Goal: Task Accomplishment & Management: Use online tool/utility

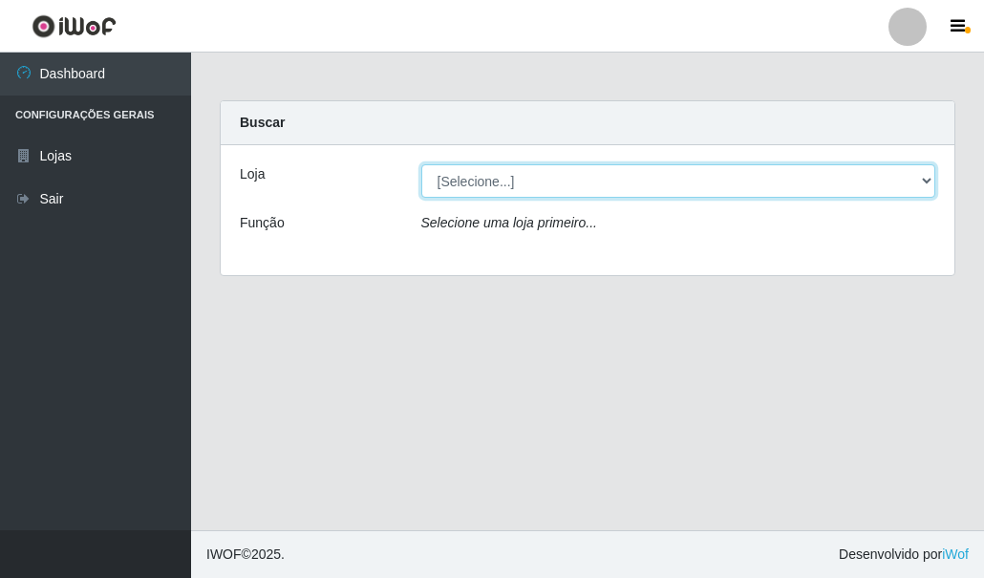
click at [481, 182] on select "[Selecione...] Hiper Queiroz - [GEOGRAPHIC_DATA]" at bounding box center [678, 180] width 515 height 33
select select "513"
click at [421, 164] on select "[Selecione...] Hiper Queiroz - [GEOGRAPHIC_DATA]" at bounding box center [678, 180] width 515 height 33
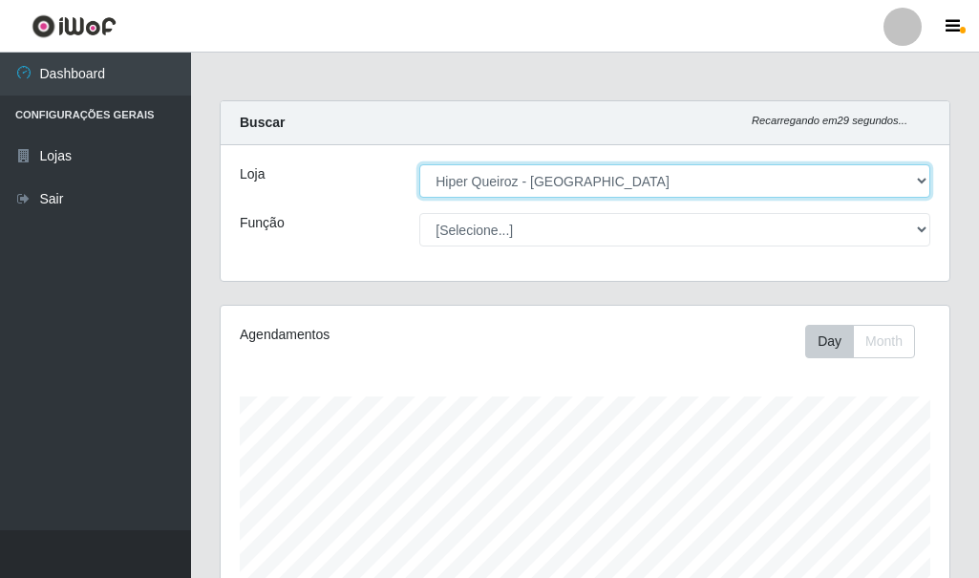
scroll to position [396, 729]
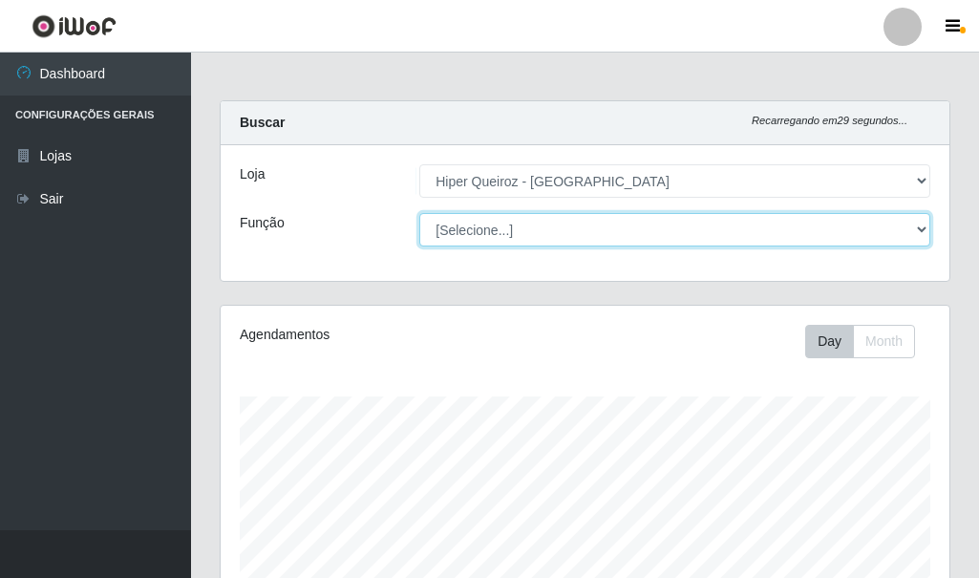
click at [464, 224] on select "[Selecione...] Embalador Embalador + Embalador ++ Operador de Caixa + Operador …" at bounding box center [674, 229] width 511 height 33
click at [419, 213] on select "[Selecione...] Embalador Embalador + Embalador ++ Operador de Caixa + Operador …" at bounding box center [674, 229] width 511 height 33
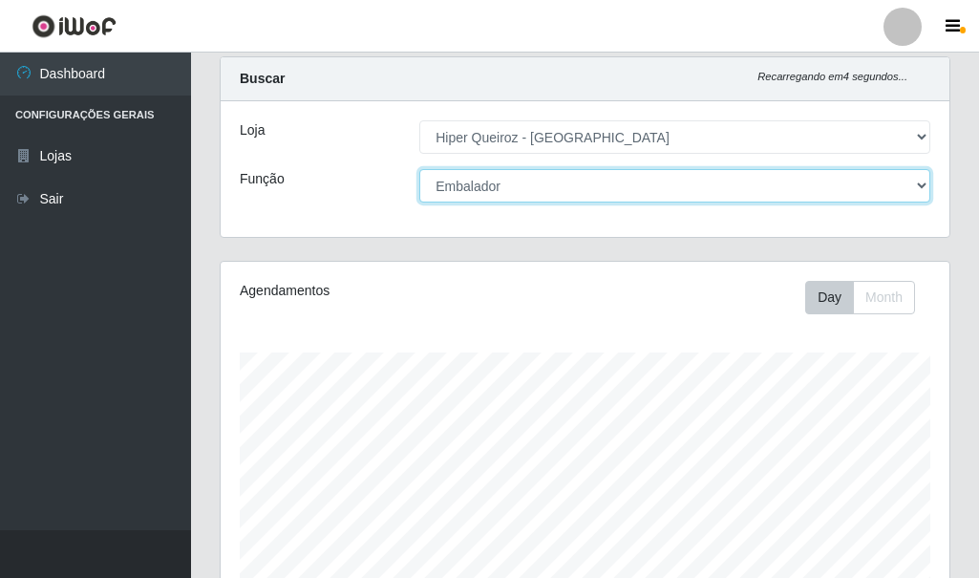
scroll to position [0, 0]
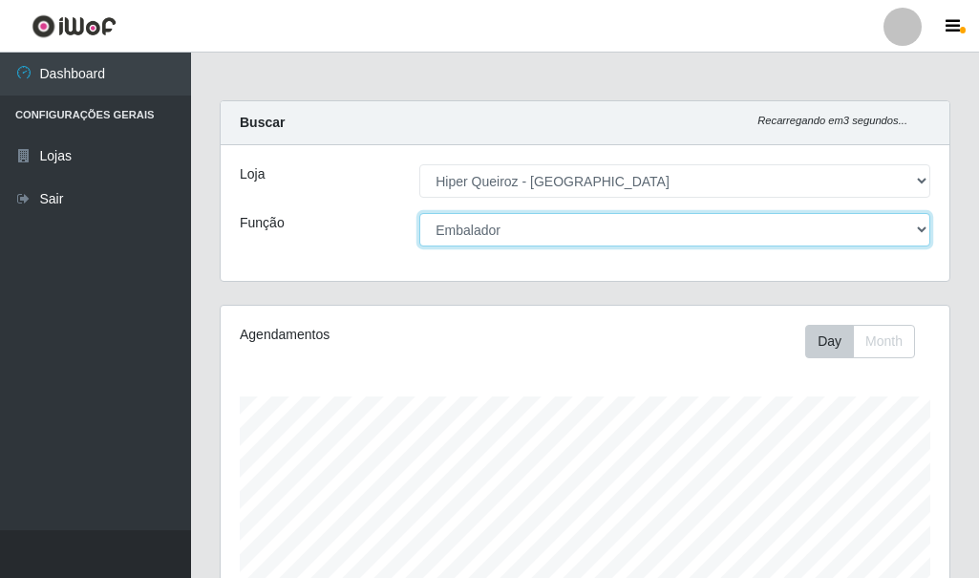
click at [518, 225] on select "[Selecione...] Embalador Embalador + Embalador ++ Operador de Caixa + Operador …" at bounding box center [674, 229] width 511 height 33
select select "70"
click at [419, 213] on select "[Selecione...] Embalador Embalador + Embalador ++ Operador de Caixa + Operador …" at bounding box center [674, 229] width 511 height 33
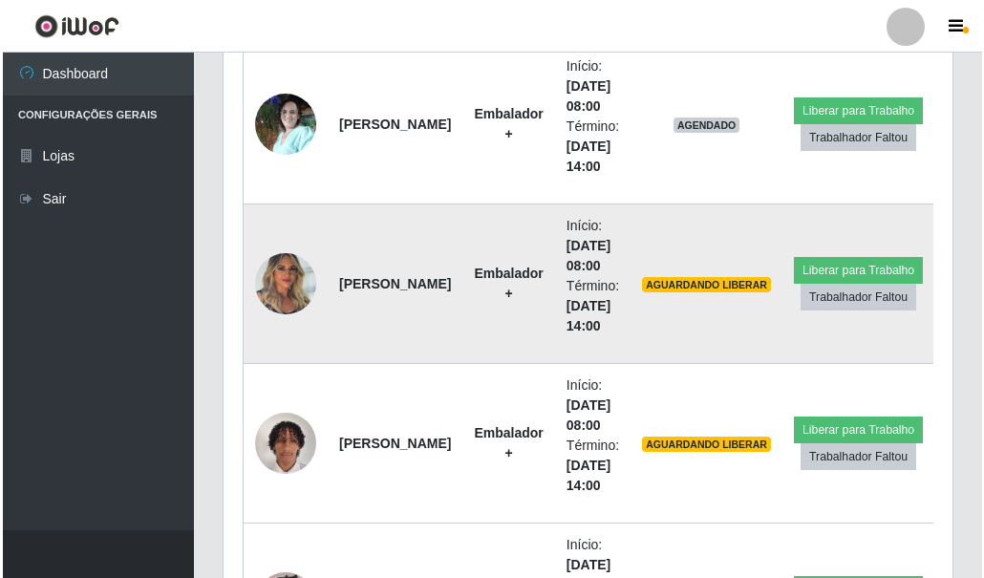
scroll to position [637, 0]
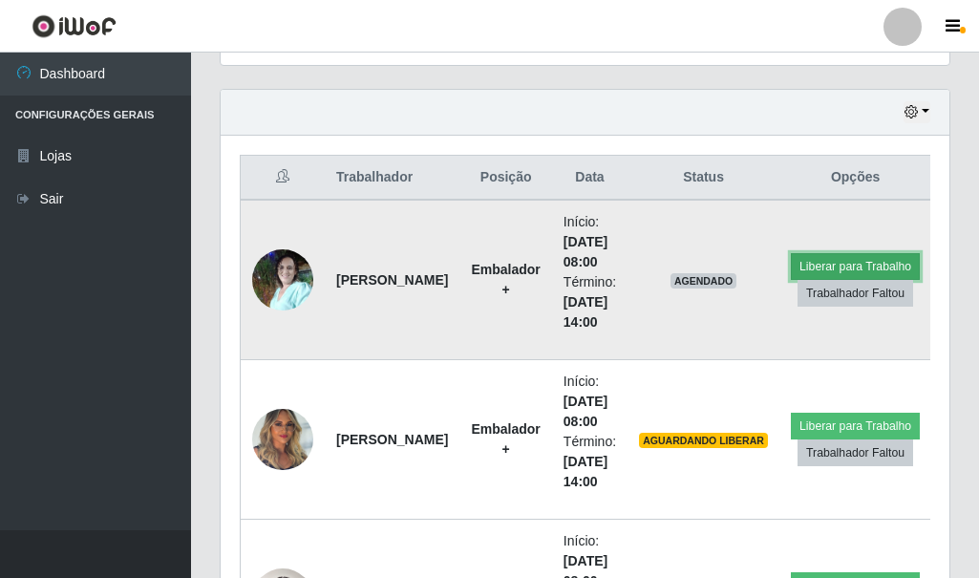
click at [861, 267] on button "Liberar para Trabalho" at bounding box center [855, 266] width 129 height 27
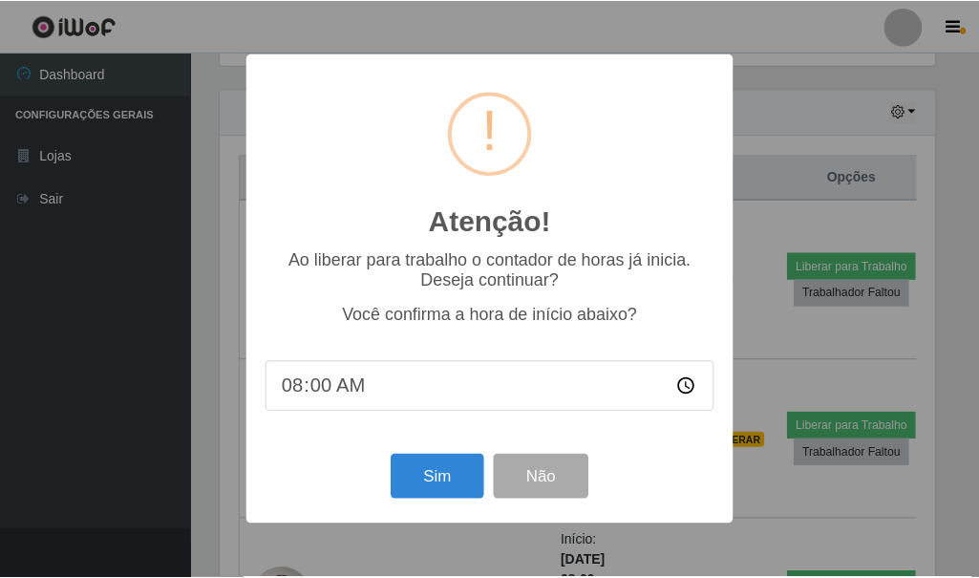
scroll to position [396, 719]
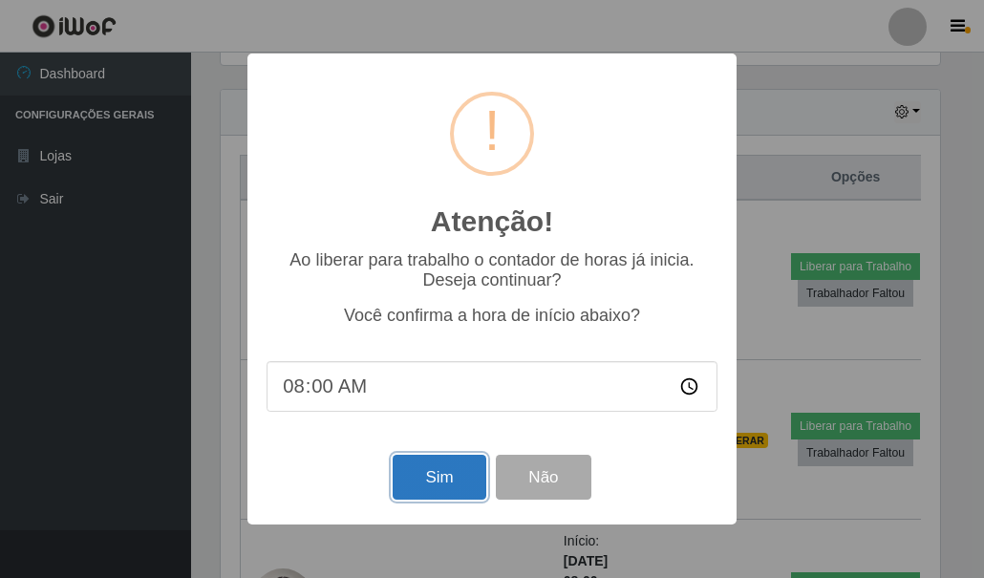
click at [436, 474] on button "Sim" at bounding box center [439, 477] width 93 height 45
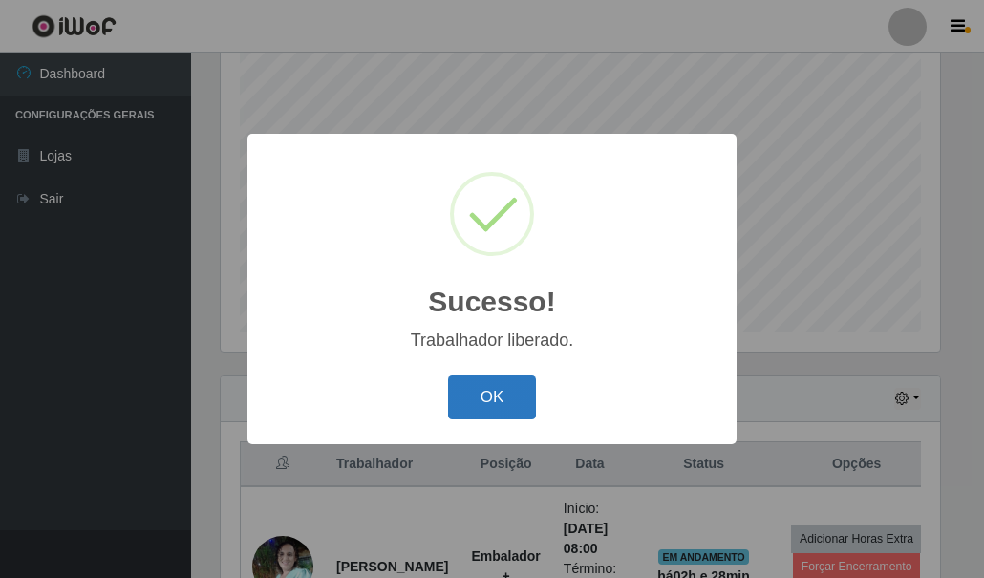
click at [517, 403] on button "OK" at bounding box center [492, 397] width 89 height 45
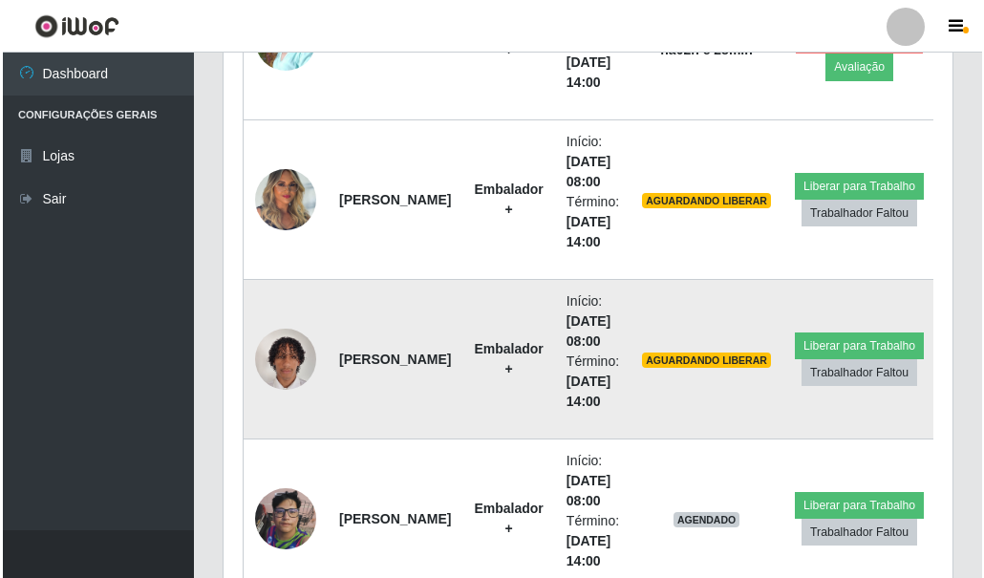
scroll to position [924, 0]
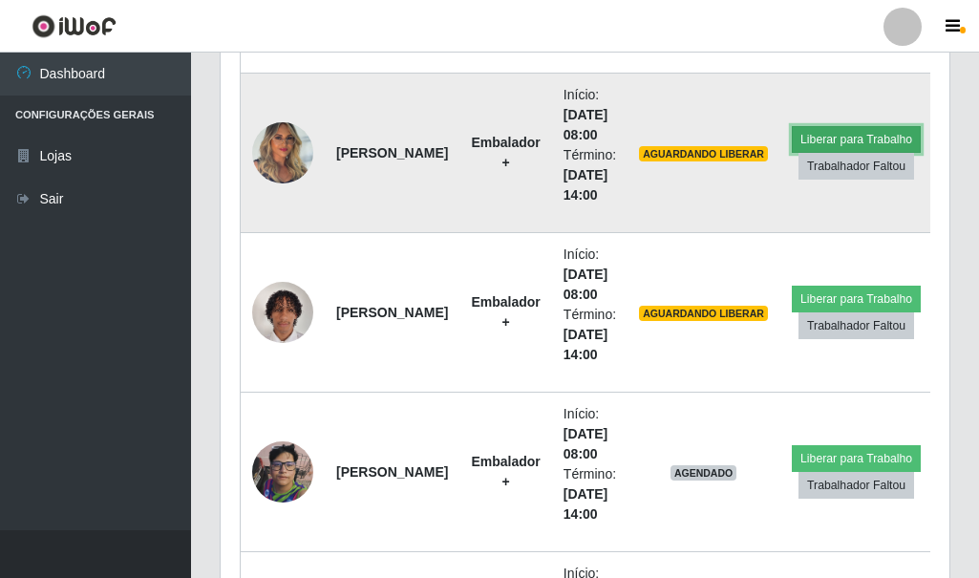
click at [862, 135] on button "Liberar para Trabalho" at bounding box center [856, 139] width 129 height 27
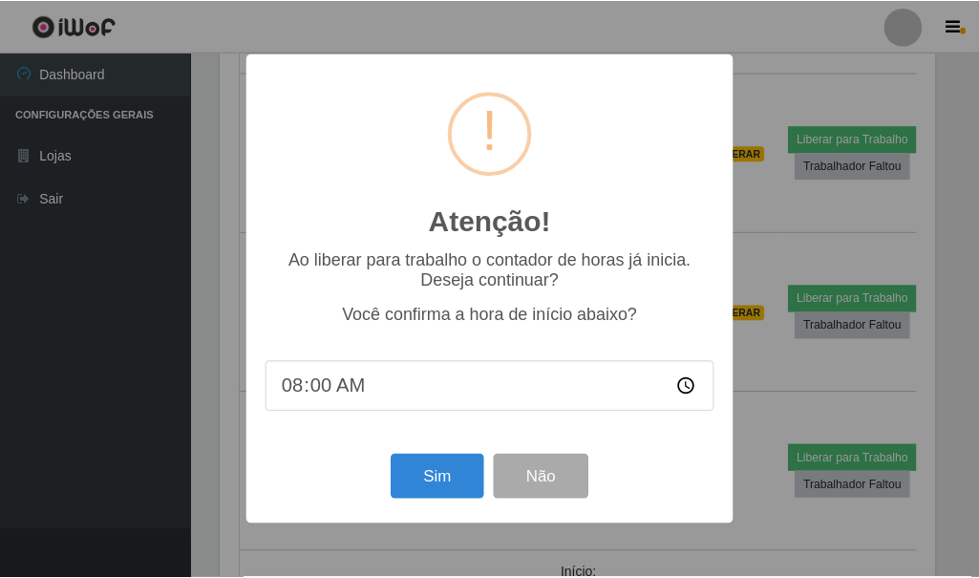
scroll to position [396, 719]
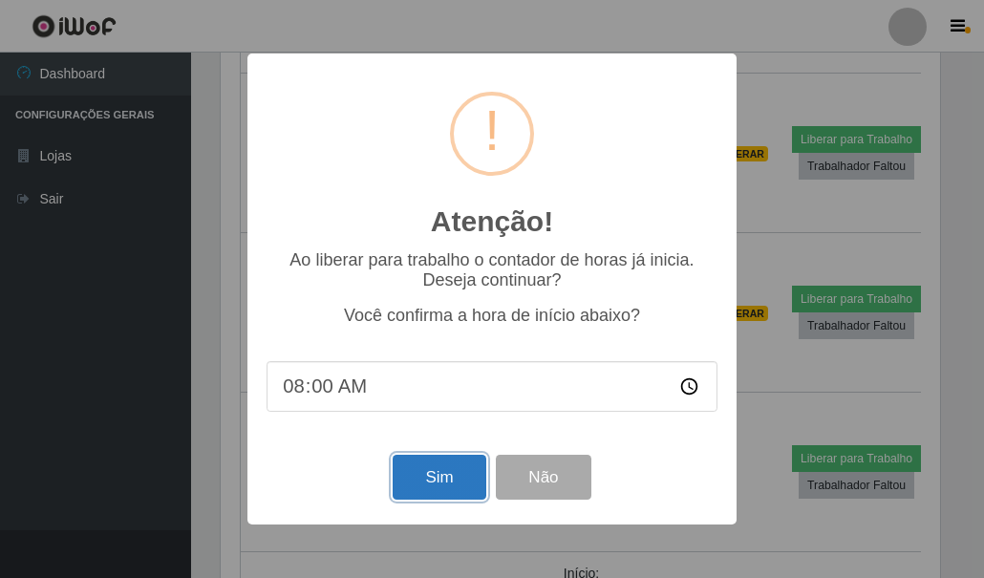
click at [463, 468] on button "Sim" at bounding box center [439, 477] width 93 height 45
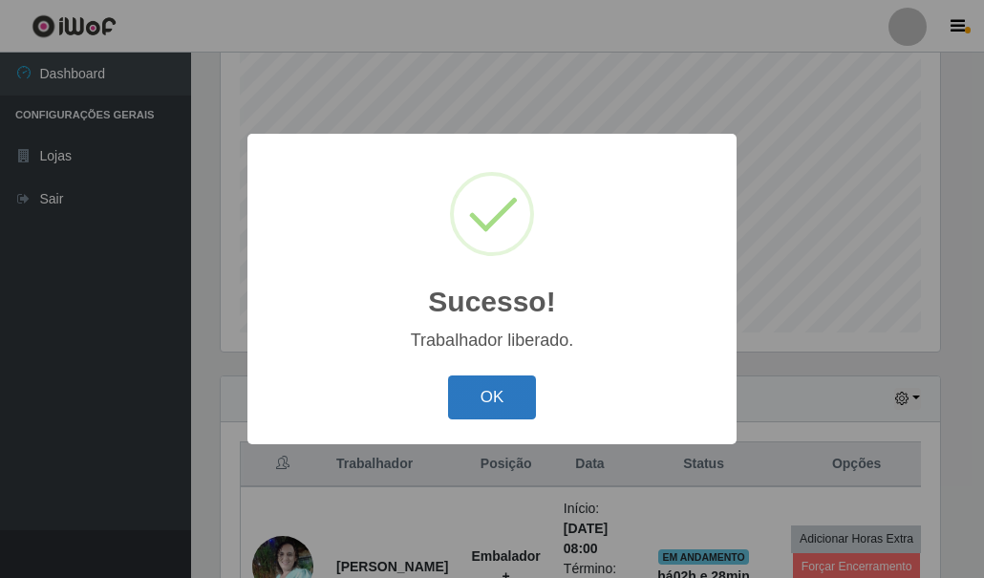
click at [514, 376] on div "Sucesso! × Trabalhador liberado. OK Cancel" at bounding box center [491, 289] width 489 height 310
click at [508, 386] on button "OK" at bounding box center [492, 397] width 89 height 45
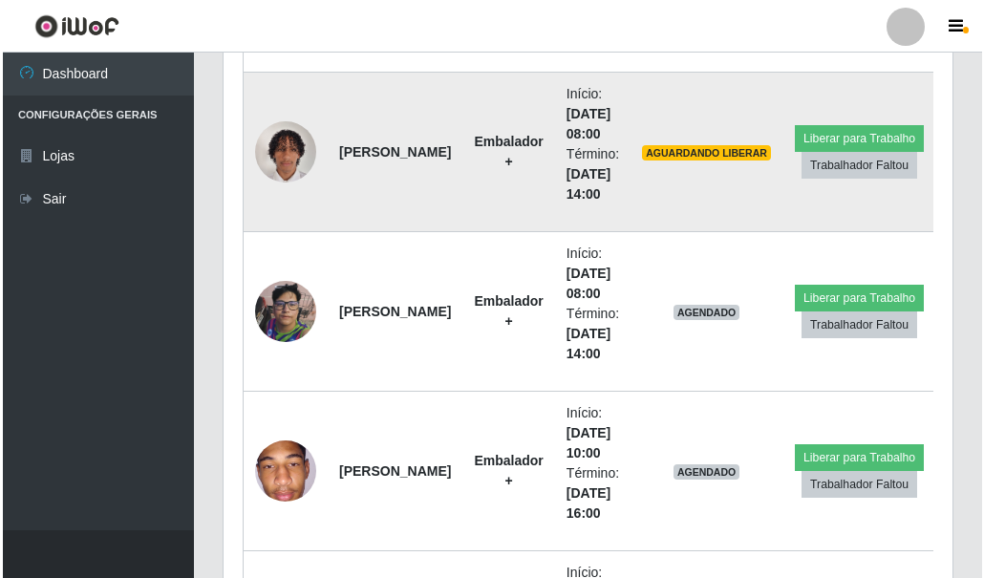
scroll to position [1115, 0]
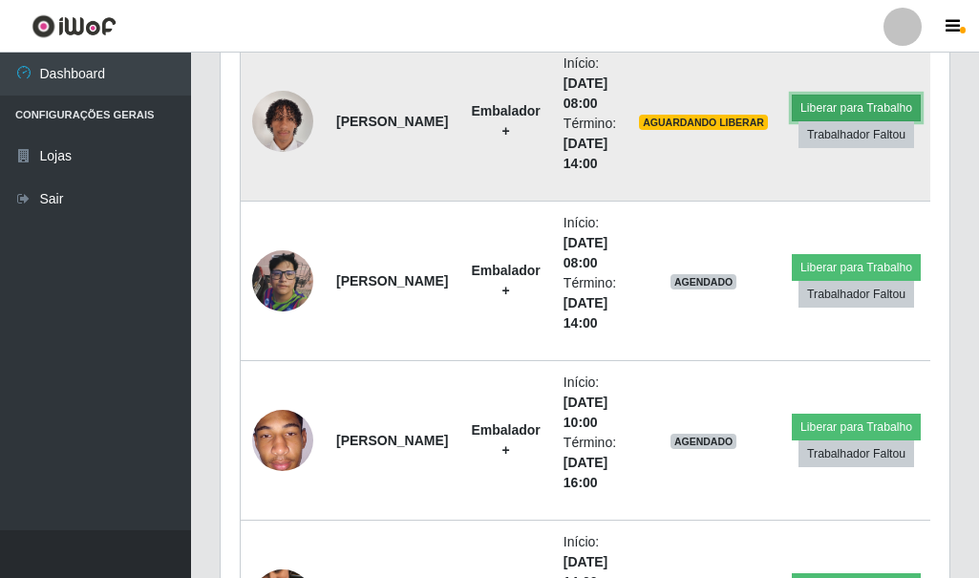
click at [870, 103] on button "Liberar para Trabalho" at bounding box center [856, 108] width 129 height 27
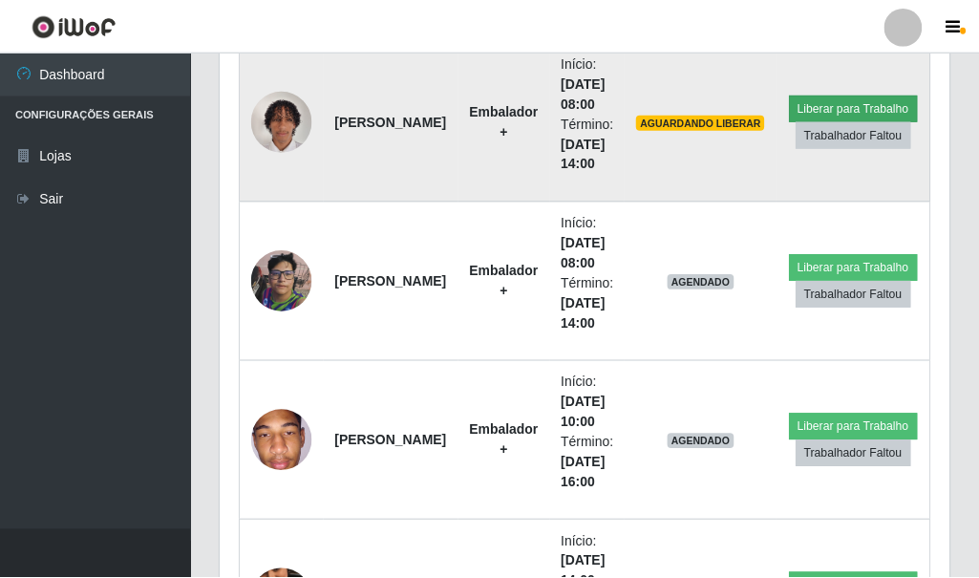
scroll to position [396, 719]
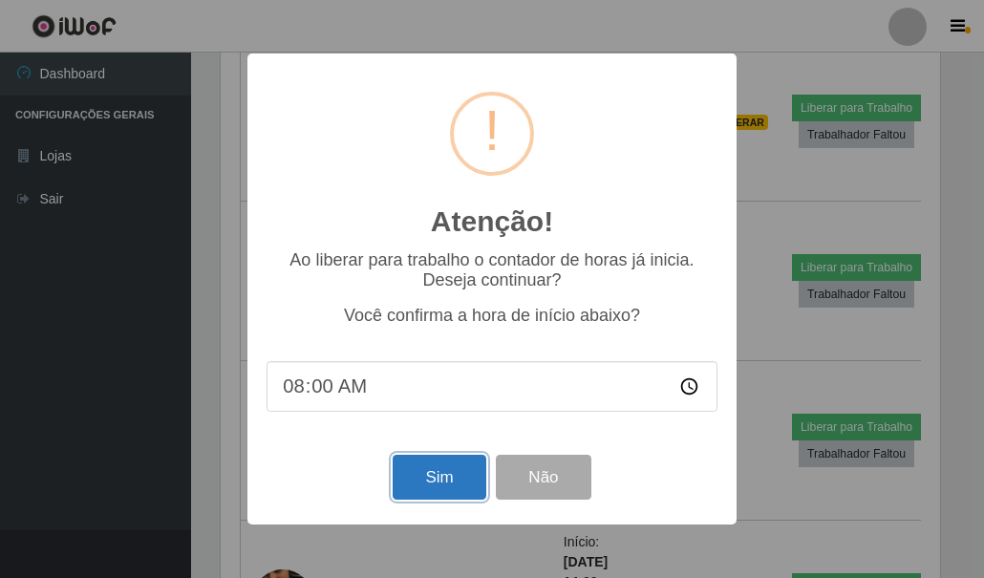
drag, startPoint x: 427, startPoint y: 478, endPoint x: 439, endPoint y: 471, distance: 13.3
click at [428, 478] on button "Sim" at bounding box center [439, 477] width 93 height 45
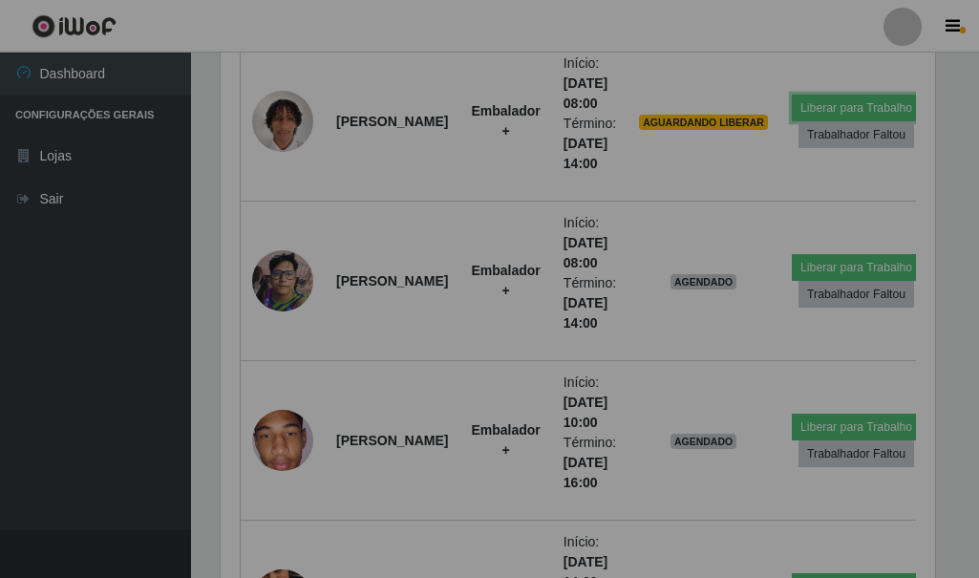
scroll to position [0, 0]
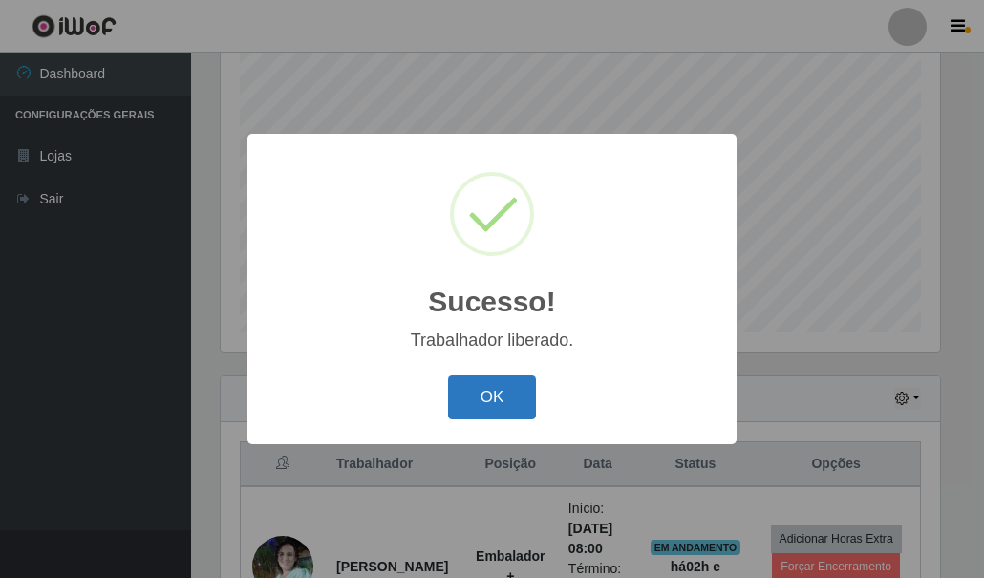
click at [514, 399] on button "OK" at bounding box center [492, 397] width 89 height 45
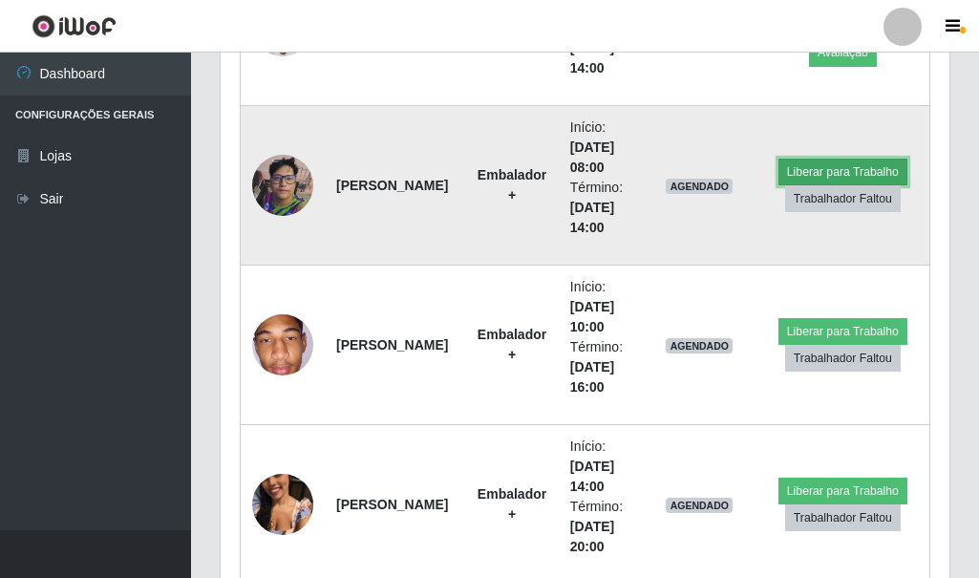
click at [833, 169] on button "Liberar para Trabalho" at bounding box center [843, 172] width 129 height 27
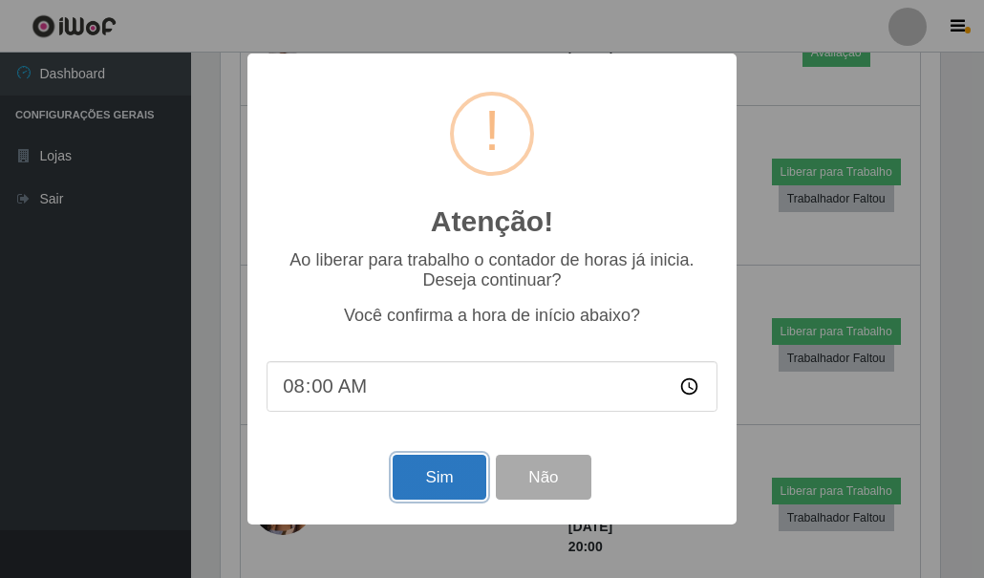
click at [421, 468] on button "Sim" at bounding box center [439, 477] width 93 height 45
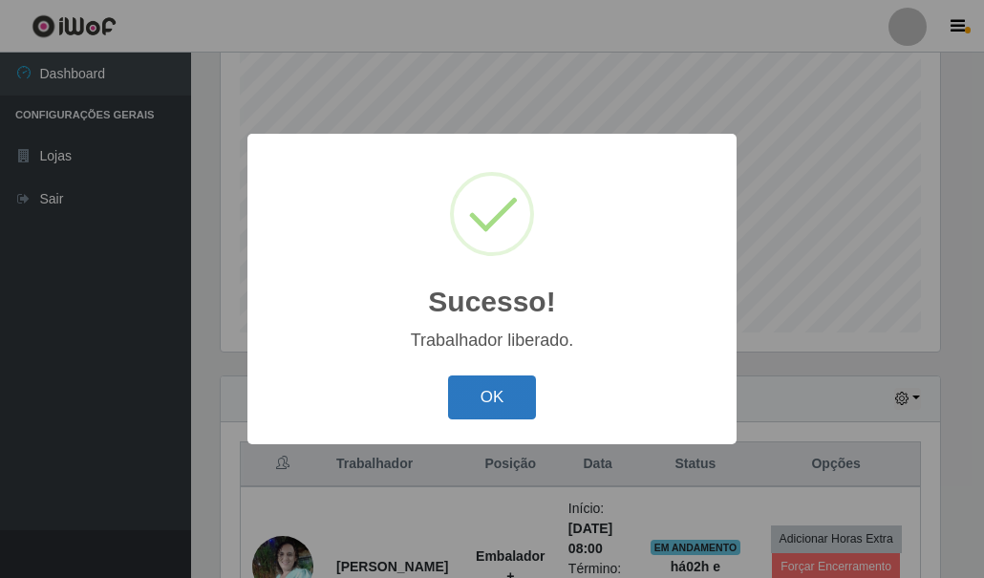
click at [504, 395] on button "OK" at bounding box center [492, 397] width 89 height 45
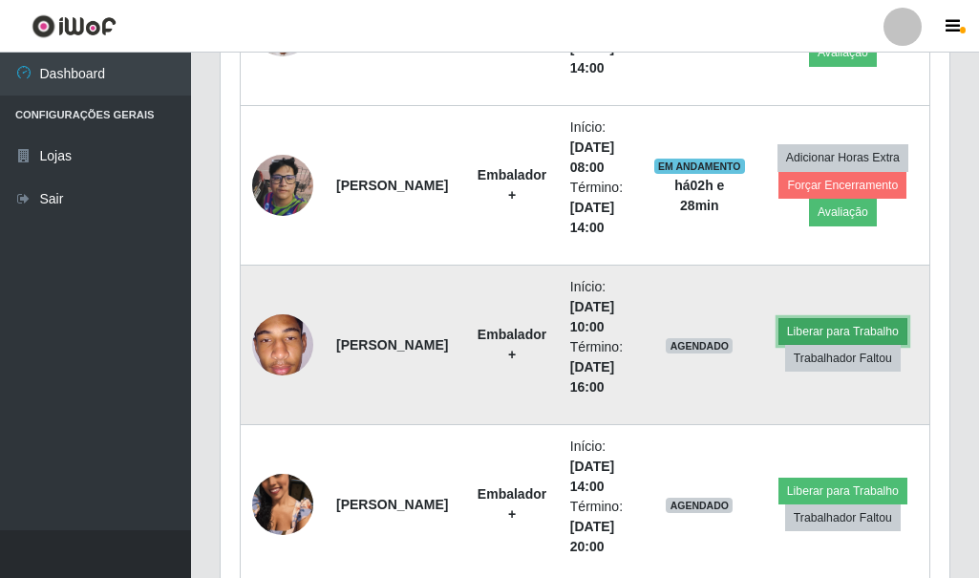
click at [829, 332] on button "Liberar para Trabalho" at bounding box center [843, 331] width 129 height 27
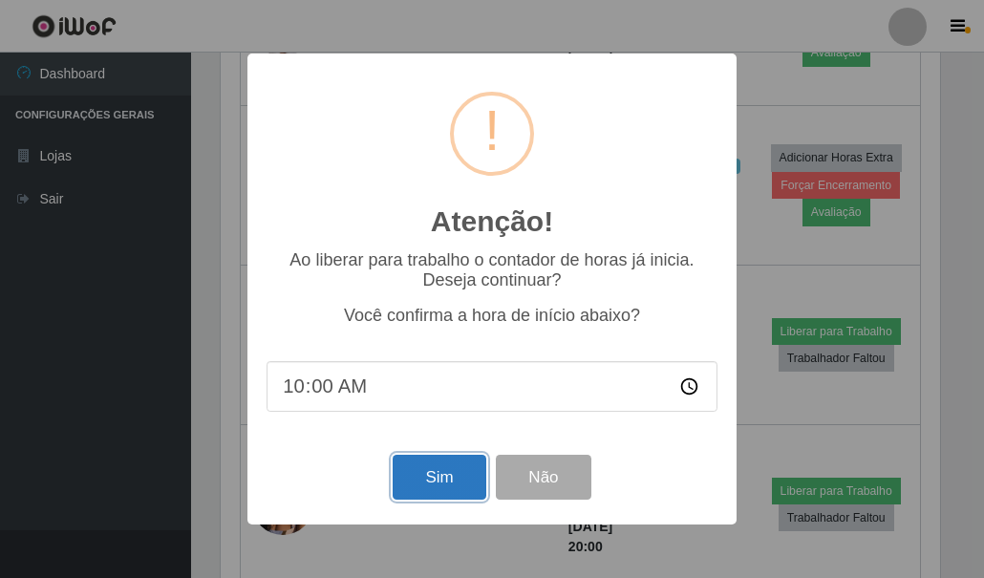
click at [439, 466] on button "Sim" at bounding box center [439, 477] width 93 height 45
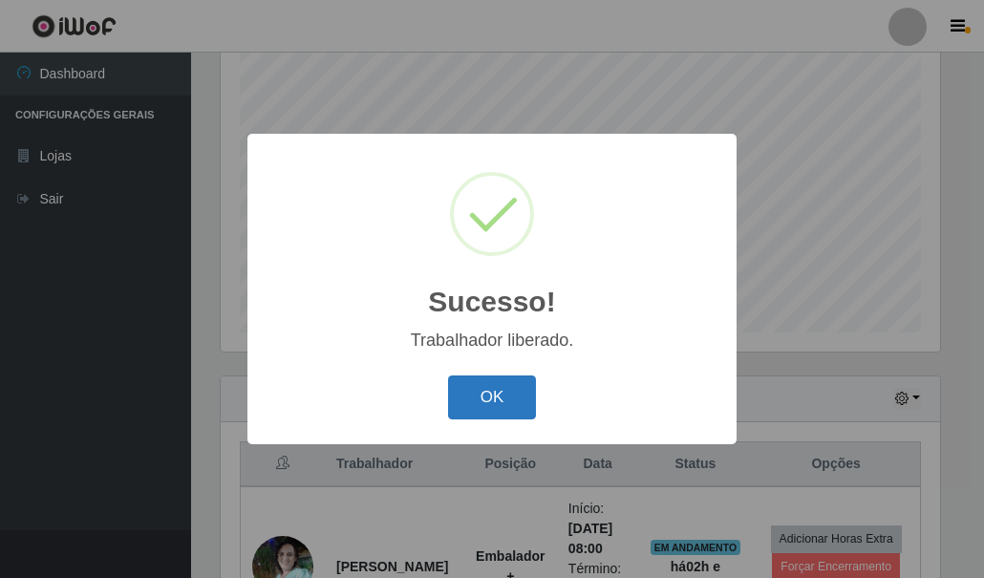
click at [512, 407] on button "OK" at bounding box center [492, 397] width 89 height 45
